Goal: Information Seeking & Learning: Learn about a topic

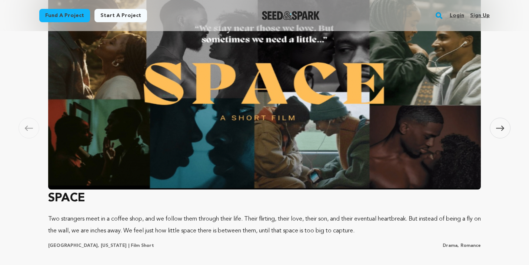
scroll to position [606, 0]
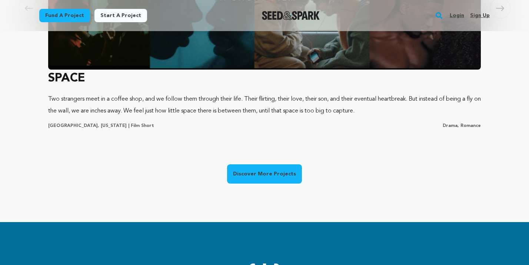
click at [280, 178] on link "Discover More Projects" at bounding box center [264, 174] width 75 height 19
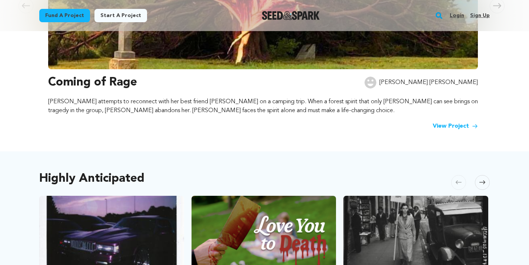
scroll to position [359, 0]
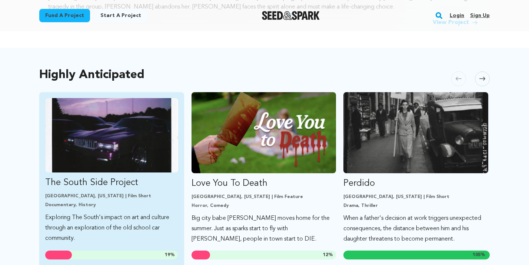
click at [132, 150] on img "Fund The South Side Project" at bounding box center [111, 135] width 133 height 75
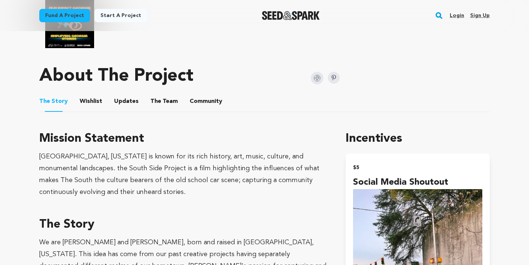
scroll to position [467, 0]
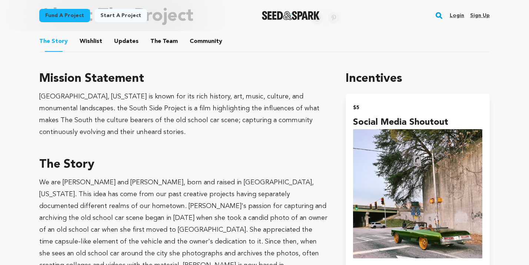
click at [91, 41] on button "Wishlist" at bounding box center [91, 43] width 18 height 18
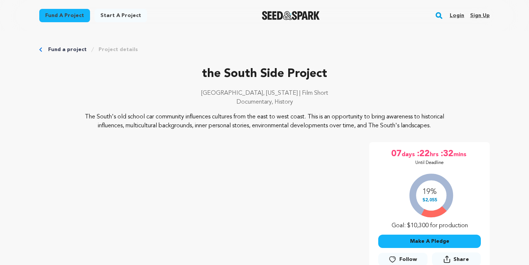
scroll to position [467, 0]
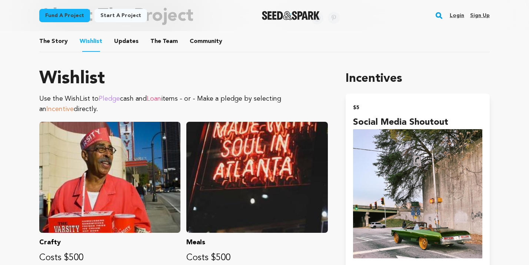
click at [225, 76] on h1 "Wishlist" at bounding box center [183, 79] width 289 height 18
click at [64, 43] on span "The Story" at bounding box center [53, 41] width 29 height 9
click at [55, 37] on button "The Story" at bounding box center [54, 43] width 18 height 18
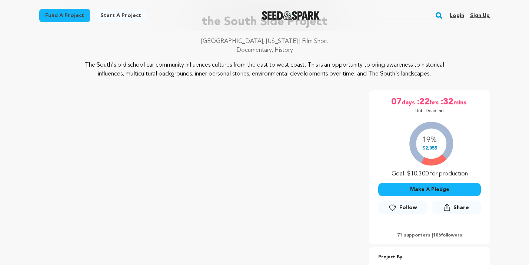
scroll to position [0, 0]
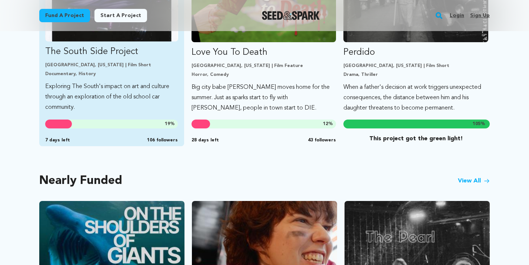
scroll to position [656, 0]
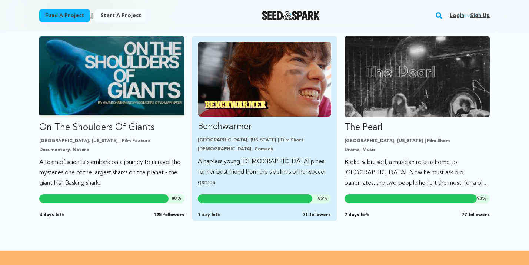
click at [224, 146] on p "LGBTQ, Comedy" at bounding box center [264, 149] width 133 height 6
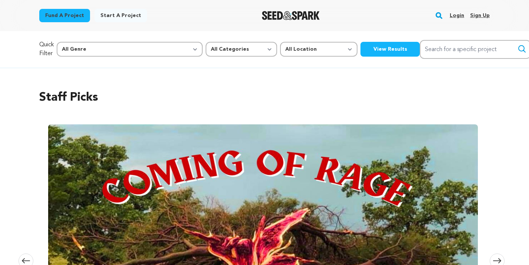
scroll to position [656, 0]
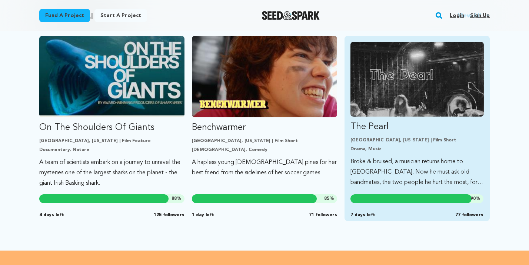
click at [394, 86] on img "Fund The Pearl" at bounding box center [417, 79] width 133 height 75
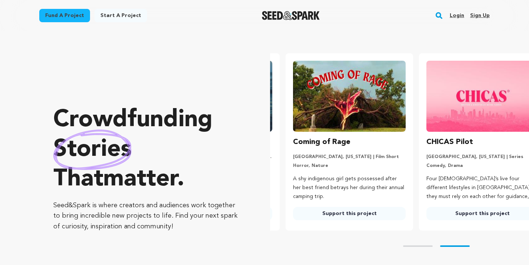
scroll to position [0, 139]
